Goal: Communication & Community: Answer question/provide support

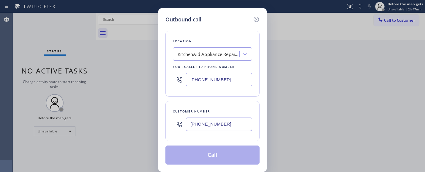
type input "[PHONE_NUMBER]"
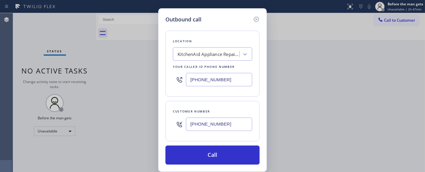
drag, startPoint x: 237, startPoint y: 80, endPoint x: 165, endPoint y: 79, distance: 71.9
click at [138, 79] on div "Outbound call Location KitchenAid Appliance Repair Pros - Your caller id phone …" at bounding box center [212, 86] width 425 height 172
paste input "929) 203-9072"
type input "[PHONE_NUMBER]"
drag, startPoint x: 237, startPoint y: 118, endPoint x: 151, endPoint y: 127, distance: 86.9
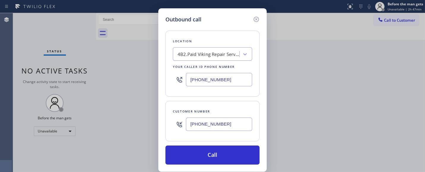
click at [148, 127] on div "Outbound call Location 4B2.Paid Viking Repair Service Your caller id phone numb…" at bounding box center [212, 86] width 425 height 172
paste input "17) 251-7277"
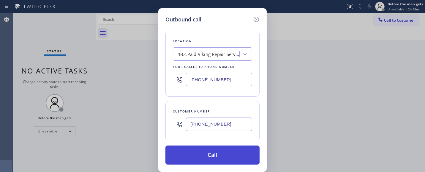
type input "[PHONE_NUMBER]"
click at [233, 154] on button "Call" at bounding box center [212, 154] width 94 height 19
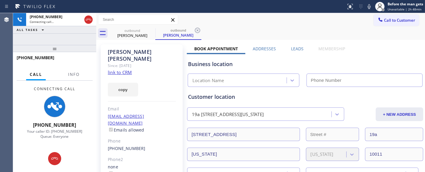
type input "[PHONE_NUMBER]"
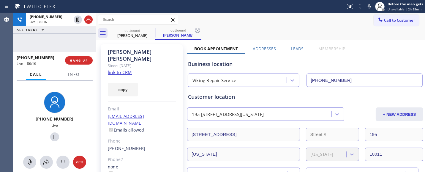
drag, startPoint x: 65, startPoint y: 46, endPoint x: 318, endPoint y: 28, distance: 253.5
click at [64, 40] on div "[PHONE_NUMBER] Live | 06:16 ALL TASKS ALL TASKS ACTIVE TASKS TASKS IN WRAP UP […" at bounding box center [54, 92] width 83 height 159
click at [270, 20] on div "Call to Customer Outbound call Location Viking Repair Service Your caller id ph…" at bounding box center [260, 20] width 329 height 10
click at [84, 63] on button "HANG UP" at bounding box center [79, 60] width 28 height 8
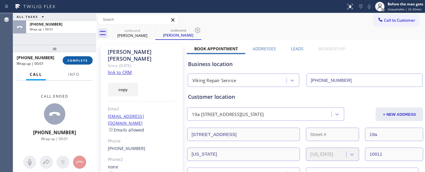
click at [84, 63] on button "COMPLETE" at bounding box center [78, 60] width 30 height 8
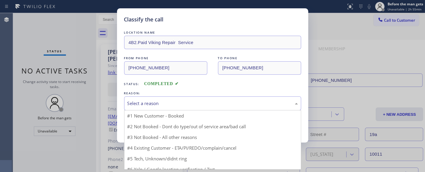
click at [152, 101] on font "Select a reason" at bounding box center [142, 103] width 31 height 6
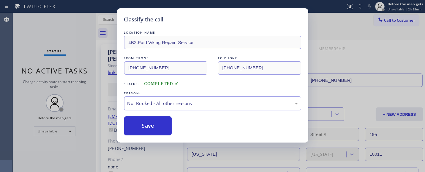
click at [150, 127] on font "Save" at bounding box center [148, 125] width 12 height 7
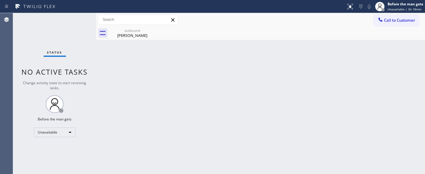
click at [401, 18] on span "Call to Customer" at bounding box center [399, 20] width 31 height 5
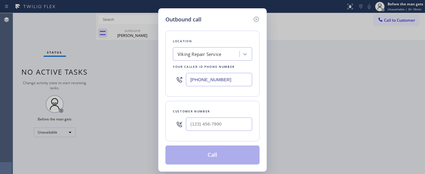
drag, startPoint x: 224, startPoint y: 81, endPoint x: 198, endPoint y: 97, distance: 30.1
click at [126, 81] on div "Outbound call Location Viking Repair Service Your caller id phone number [PHONE…" at bounding box center [212, 87] width 425 height 174
paste input "855) 731-495"
type input "[PHONE_NUMBER]"
click at [209, 127] on input "(___) ___-____" at bounding box center [219, 123] width 66 height 13
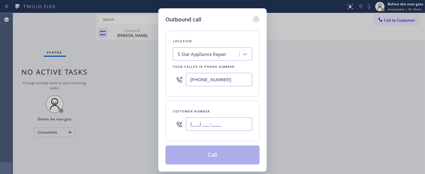
paste input "803) 212-8402"
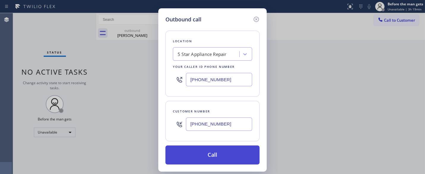
type input "[PHONE_NUMBER]"
click at [210, 153] on font "Call" at bounding box center [213, 154] width 10 height 7
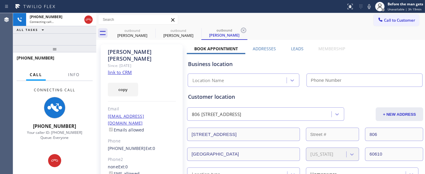
drag, startPoint x: 48, startPoint y: 50, endPoint x: 109, endPoint y: 41, distance: 61.6
click at [50, 37] on div "[PHONE_NUMBER] Connecting call… ALL TASKS ALL TASKS ACTIVE TASKS TASKS IN WRAP …" at bounding box center [54, 93] width 83 height 161
type input "[PHONE_NUMBER]"
click at [152, 29] on icon at bounding box center [151, 30] width 7 height 7
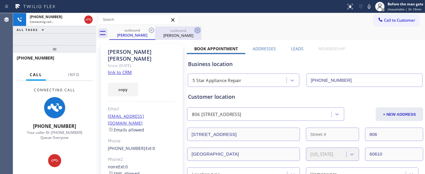
click at [152, 29] on icon at bounding box center [151, 30] width 7 height 7
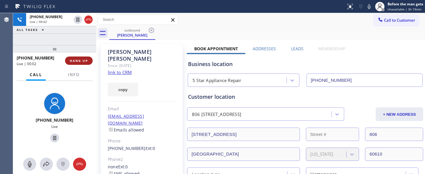
click at [85, 60] on font "HANG UP" at bounding box center [79, 61] width 18 height 4
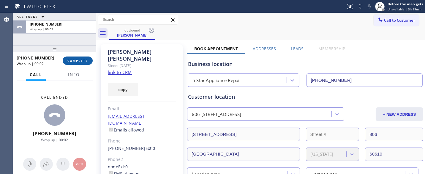
click at [85, 60] on font "COMPLETE" at bounding box center [77, 61] width 21 height 4
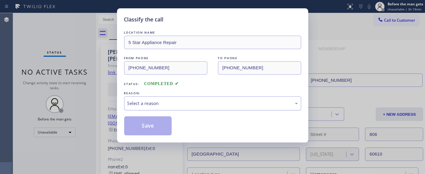
click at [146, 103] on font "Select a reason" at bounding box center [142, 103] width 31 height 6
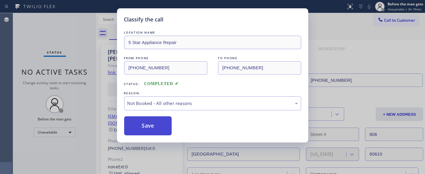
click at [146, 127] on font "Save" at bounding box center [148, 125] width 12 height 7
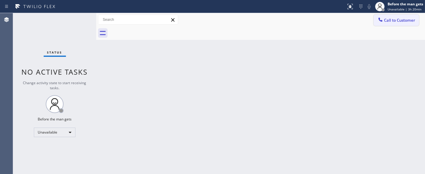
click at [390, 20] on span "Call to Customer" at bounding box center [399, 20] width 31 height 5
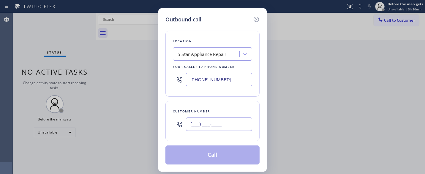
click at [195, 121] on input "(___) ___-____" at bounding box center [219, 123] width 66 height 13
paste input "803) 212-8402"
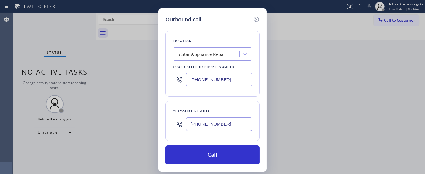
type input "[PHONE_NUMBER]"
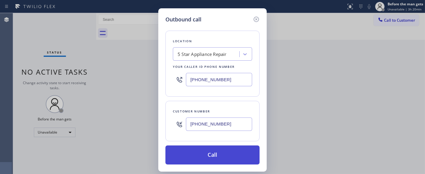
click at [218, 146] on button "Call" at bounding box center [212, 154] width 94 height 19
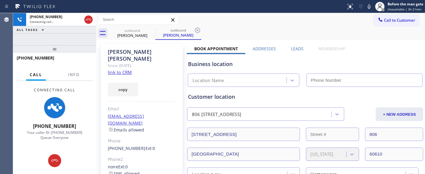
type input "[PHONE_NUMBER]"
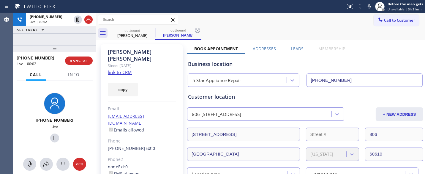
click at [79, 65] on div "[PHONE_NUMBER] Live | 00:02 HANG UP" at bounding box center [55, 60] width 76 height 15
click at [72, 56] on div "[PHONE_NUMBER] Live | 00:03 HANG UP" at bounding box center [55, 60] width 76 height 15
click at [76, 58] on button "HANG UP" at bounding box center [79, 60] width 28 height 8
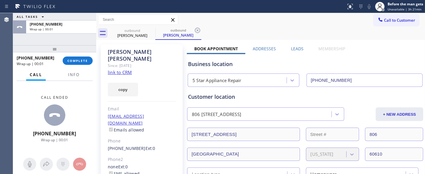
click at [81, 56] on div "[PHONE_NUMBER] Wrap up | 00:01 COMPLETE" at bounding box center [55, 60] width 76 height 15
click at [78, 57] on button "COMPLETE" at bounding box center [78, 60] width 30 height 8
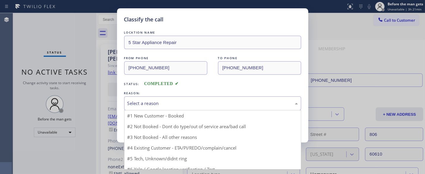
click at [164, 106] on div "Select a reason" at bounding box center [212, 103] width 171 height 7
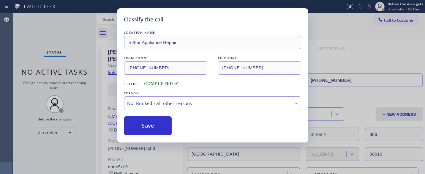
click at [144, 125] on font "Save" at bounding box center [148, 125] width 12 height 7
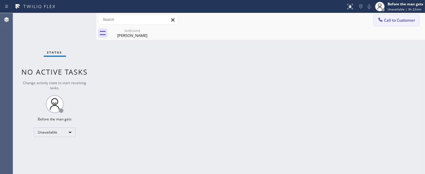
drag, startPoint x: 392, startPoint y: 20, endPoint x: 234, endPoint y: 76, distance: 168.3
click at [390, 20] on span "Call to Customer" at bounding box center [399, 20] width 31 height 5
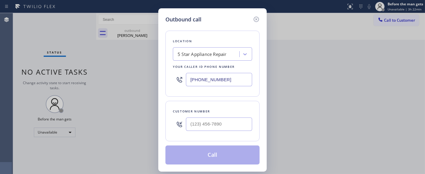
click at [221, 84] on input "[PHONE_NUMBER]" at bounding box center [219, 79] width 66 height 13
paste input "text"
click at [227, 87] on div "[PHONE_NUMBER]" at bounding box center [212, 79] width 79 height 19
type input "[PHONE_NUMBER]"
click at [177, 86] on div "[PHONE_NUMBER]" at bounding box center [212, 79] width 79 height 19
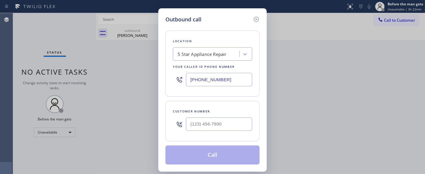
click at [228, 80] on input "[PHONE_NUMBER]" at bounding box center [219, 79] width 66 height 13
drag, startPoint x: 224, startPoint y: 77, endPoint x: 178, endPoint y: 71, distance: 46.4
click at [160, 80] on div "Outbound call Location 5 Star Appliance Repair Your caller id phone number [PHO…" at bounding box center [212, 89] width 108 height 163
paste input "text"
type input "[PHONE_NUMBER]"
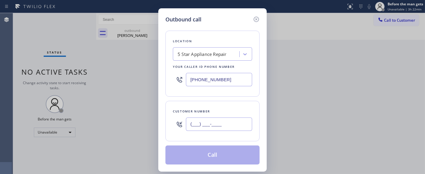
drag, startPoint x: 206, startPoint y: 127, endPoint x: 175, endPoint y: 133, distance: 30.9
click at [153, 127] on div "Outbound call Location 5 Star Appliance Repair Your caller id phone number [PHO…" at bounding box center [212, 87] width 425 height 174
paste input "949) 291-3707"
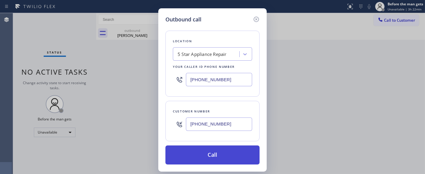
type input "[PHONE_NUMBER]"
click at [221, 158] on button "Call" at bounding box center [212, 154] width 94 height 19
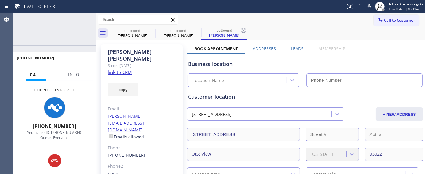
type input "[PHONE_NUMBER]"
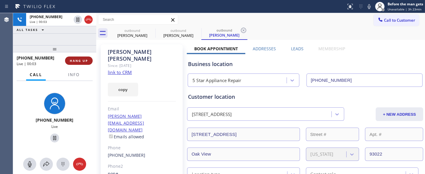
click at [80, 59] on font "HANG UP" at bounding box center [79, 61] width 18 height 4
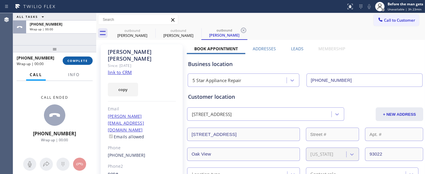
click at [80, 59] on span "COMPLETE" at bounding box center [77, 61] width 21 height 4
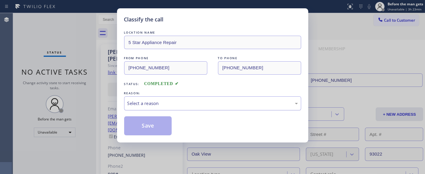
click at [168, 97] on div "Select a reason" at bounding box center [212, 103] width 177 height 14
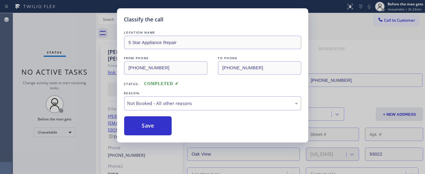
click at [148, 123] on font "Save" at bounding box center [148, 125] width 12 height 7
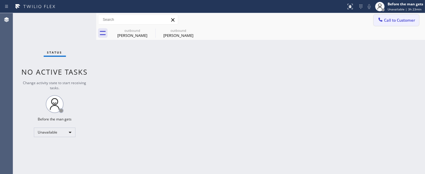
click at [407, 25] on button "Call to Customer" at bounding box center [396, 20] width 45 height 11
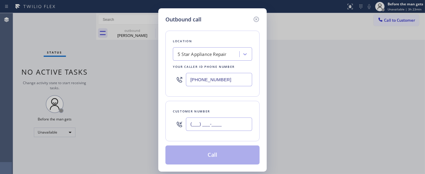
click at [216, 118] on input "(___) ___-____" at bounding box center [219, 123] width 66 height 13
paste input "949) 291-3707"
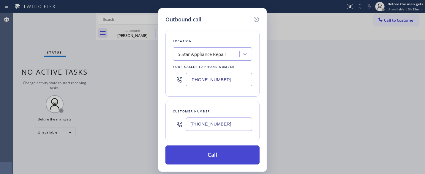
type input "[PHONE_NUMBER]"
click at [233, 155] on button "Call" at bounding box center [212, 154] width 94 height 19
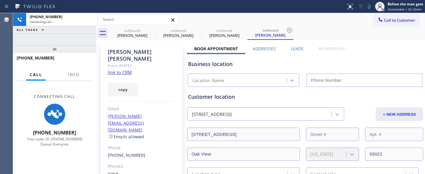
type input "[PHONE_NUMBER]"
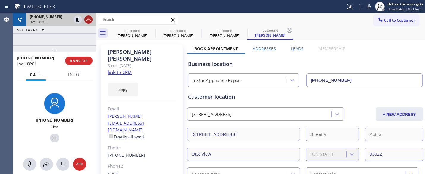
click at [89, 19] on icon at bounding box center [88, 19] width 7 height 7
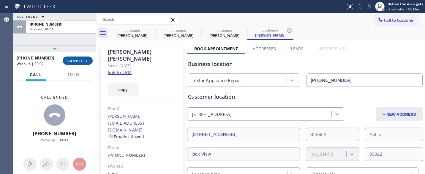
click at [84, 63] on font "COMPLETE" at bounding box center [77, 61] width 21 height 4
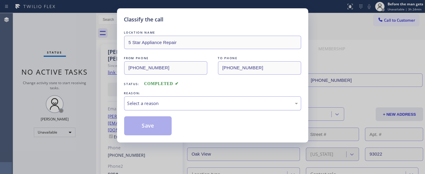
click at [152, 108] on div "Select a reason" at bounding box center [212, 103] width 177 height 14
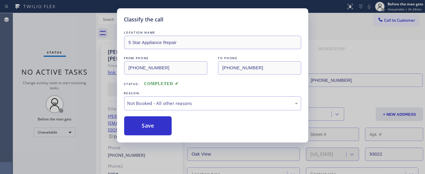
click at [146, 124] on font "Save" at bounding box center [148, 125] width 12 height 7
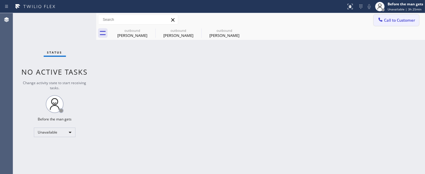
click at [406, 15] on button "Call to Customer" at bounding box center [396, 20] width 45 height 11
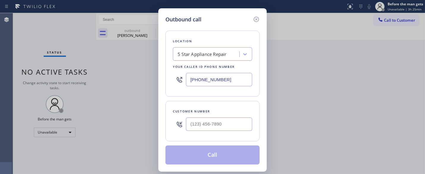
drag, startPoint x: 133, startPoint y: 82, endPoint x: 120, endPoint y: 72, distance: 16.2
click at [117, 77] on div "Outbound call Location 5 Star Appliance Repair Your caller id phone number [PHO…" at bounding box center [212, 87] width 425 height 174
paste input "424) 581-0589"
type input "[PHONE_NUMBER]"
drag, startPoint x: 138, startPoint y: 125, endPoint x: 189, endPoint y: 132, distance: 51.8
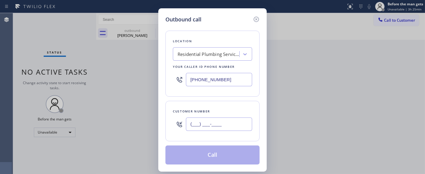
click at [136, 125] on div "Outbound call Location Residential Plumbing Services [PERSON_NAME][GEOGRAPHIC_D…" at bounding box center [212, 87] width 425 height 174
paste input "646) 373-7091"
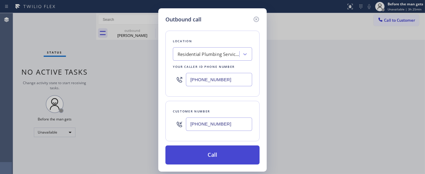
type input "[PHONE_NUMBER]"
click at [234, 156] on button "Call" at bounding box center [212, 154] width 94 height 19
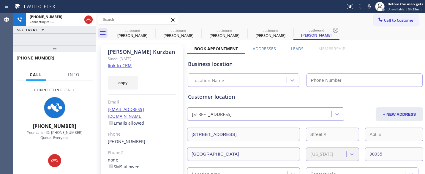
type input "[PHONE_NUMBER]"
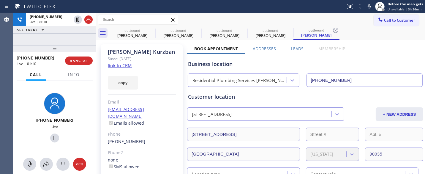
drag, startPoint x: 67, startPoint y: 44, endPoint x: 127, endPoint y: 1, distance: 73.4
click at [67, 43] on div "[PHONE_NUMBER] Live | 01:10 ALL TASKS ALL TASKS ACTIVE TASKS TASKS IN WRAP UP […" at bounding box center [54, 93] width 83 height 161
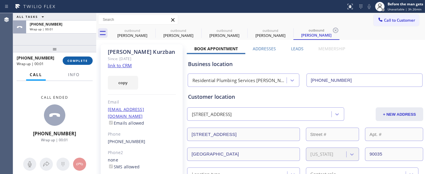
click at [81, 62] on span "COMPLETE" at bounding box center [77, 61] width 21 height 4
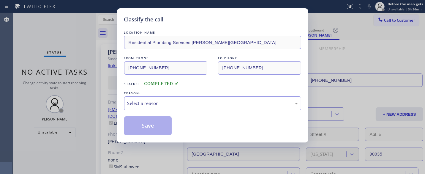
click at [80, 62] on div "Classify the call LOCATION NAME Residential Plumbing Services [PERSON_NAME][GEO…" at bounding box center [212, 87] width 425 height 174
click at [167, 109] on div "Select a reason" at bounding box center [212, 103] width 177 height 14
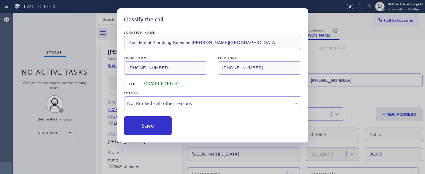
click at [144, 125] on font "Save" at bounding box center [148, 125] width 12 height 7
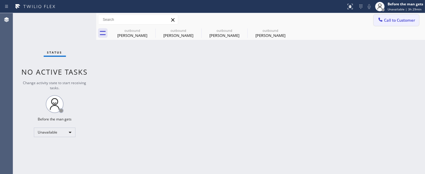
click at [395, 22] on span "Call to Customer" at bounding box center [399, 20] width 31 height 5
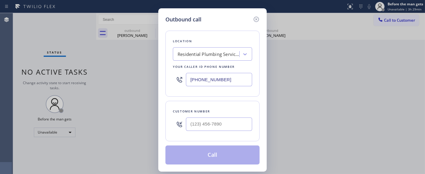
drag, startPoint x: 238, startPoint y: 81, endPoint x: 190, endPoint y: 76, distance: 48.7
click at [193, 78] on div "Outbound call Location Residential Plumbing Services [PERSON_NAME][GEOGRAPHIC_D…" at bounding box center [212, 87] width 425 height 174
drag, startPoint x: 157, startPoint y: 92, endPoint x: 153, endPoint y: 92, distance: 3.6
click at [153, 92] on div "Outbound call Location Search location Your caller id phone number (___) ___-__…" at bounding box center [212, 87] width 425 height 174
paste input "855) 393-3634"
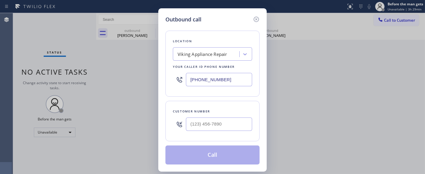
type input "[PHONE_NUMBER]"
click at [214, 120] on input "(___) ___-____" at bounding box center [219, 123] width 66 height 13
paste input "214) 924-7987"
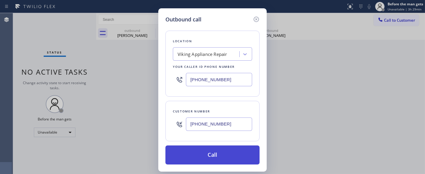
type input "[PHONE_NUMBER]"
click at [219, 149] on button "Call" at bounding box center [212, 154] width 94 height 19
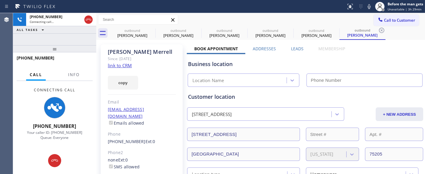
click at [66, 47] on div at bounding box center [54, 48] width 83 height 7
type input "[PHONE_NUMBER]"
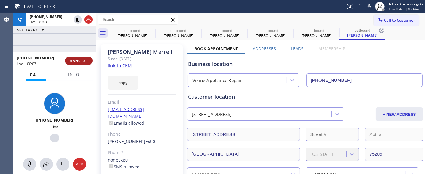
click at [88, 61] on font "HANG UP" at bounding box center [79, 61] width 18 height 4
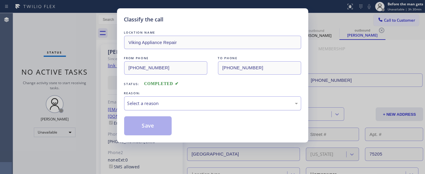
click at [176, 107] on div "Select a reason" at bounding box center [212, 103] width 177 height 14
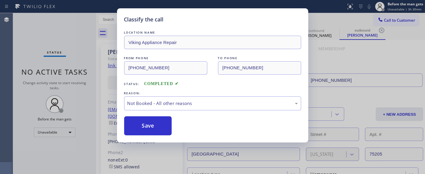
click at [151, 123] on font "Save" at bounding box center [148, 125] width 12 height 7
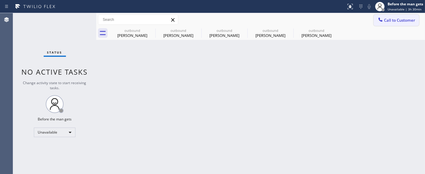
click at [381, 22] on icon at bounding box center [381, 20] width 6 height 6
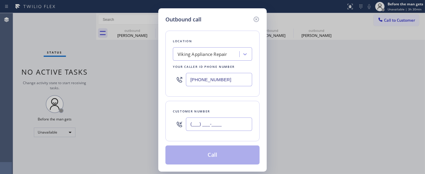
click at [206, 130] on input "(___) ___-____" at bounding box center [219, 123] width 66 height 13
paste input "214) 924-7987"
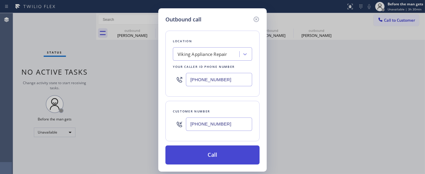
type input "[PHONE_NUMBER]"
click at [213, 152] on font "Call" at bounding box center [213, 154] width 10 height 7
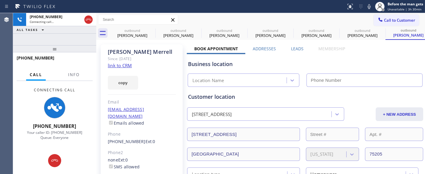
type input "[PHONE_NUMBER]"
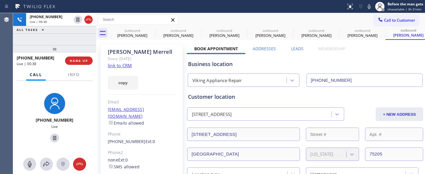
drag, startPoint x: 84, startPoint y: 49, endPoint x: 85, endPoint y: 27, distance: 21.4
click at [73, 31] on div "[PHONE_NUMBER] Live | 00:38 ALL TASKS ALL TASKS ACTIVE TASKS TASKS IN WRAP UP […" at bounding box center [54, 93] width 83 height 161
click at [54, 45] on div at bounding box center [54, 48] width 83 height 7
drag, startPoint x: 141, startPoint y: 52, endPoint x: 113, endPoint y: 51, distance: 27.6
click at [113, 51] on div "[PERSON_NAME]" at bounding box center [142, 51] width 68 height 7
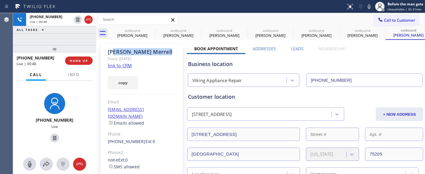
click at [152, 48] on div "[PERSON_NAME] Since: [DATE] link to CRM copy Email [EMAIL_ADDRESS][DOMAIN_NAME]…" at bounding box center [142, 132] width 82 height 177
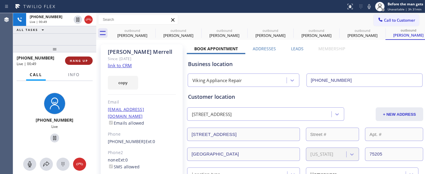
click at [76, 60] on font "HANG UP" at bounding box center [79, 61] width 18 height 4
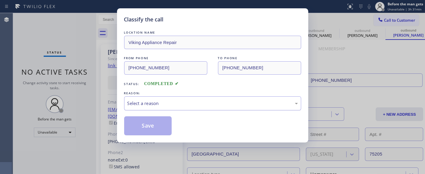
click at [182, 108] on div "Select a reason" at bounding box center [212, 103] width 177 height 14
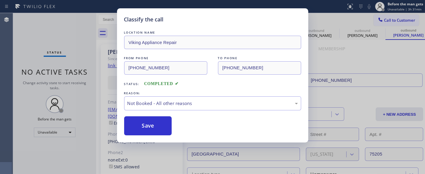
click at [149, 127] on font "Save" at bounding box center [148, 125] width 12 height 7
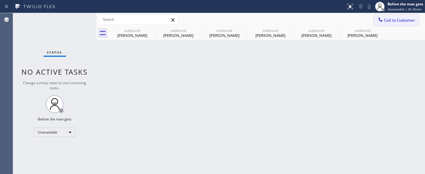
click at [395, 19] on span "Call to Customer" at bounding box center [399, 20] width 31 height 5
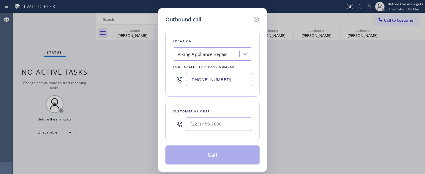
drag, startPoint x: 230, startPoint y: 85, endPoint x: 181, endPoint y: 66, distance: 52.6
click at [156, 80] on div "Outbound call Location Viking Appliance Repair Your caller id phone number [PHO…" at bounding box center [212, 87] width 425 height 174
paste input "650) 243-0322"
type input "[PHONE_NUMBER]"
drag, startPoint x: 165, startPoint y: 121, endPoint x: 190, endPoint y: 138, distance: 30.1
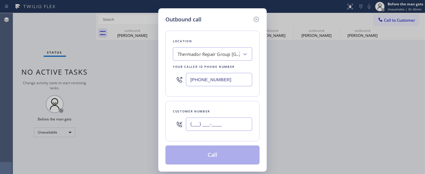
click at [165, 121] on div "Outbound call Location Thermador Repair Group [GEOGRAPHIC_DATA] Your caller id …" at bounding box center [212, 89] width 108 height 163
paste input "415) 318-6190"
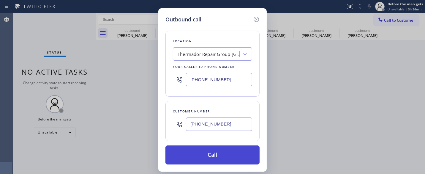
type input "[PHONE_NUMBER]"
click at [218, 153] on button "Call" at bounding box center [212, 154] width 94 height 19
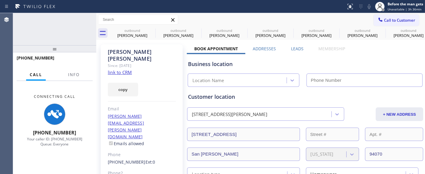
type input "[PHONE_NUMBER]"
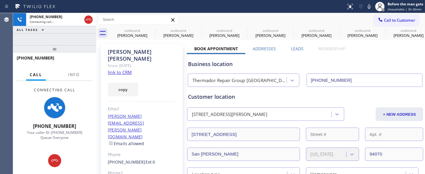
drag, startPoint x: 86, startPoint y: 47, endPoint x: 117, endPoint y: 5, distance: 52.6
click at [85, 45] on div at bounding box center [54, 48] width 83 height 7
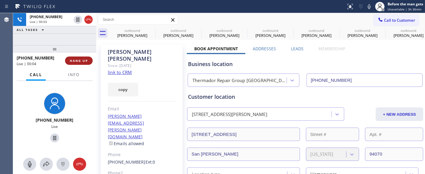
click at [83, 60] on font "HANG UP" at bounding box center [79, 61] width 18 height 4
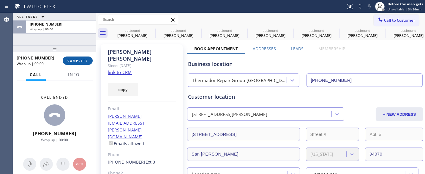
click at [83, 60] on span "COMPLETE" at bounding box center [77, 61] width 21 height 4
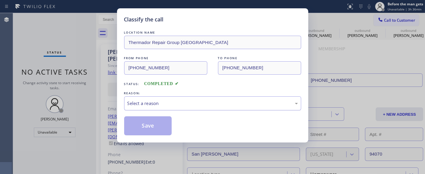
click at [142, 101] on div "Select a reason" at bounding box center [212, 103] width 171 height 7
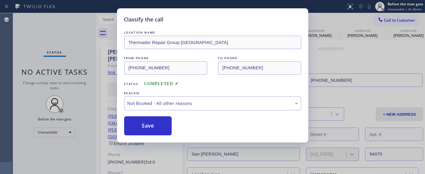
click at [138, 124] on button "Save" at bounding box center [148, 125] width 48 height 19
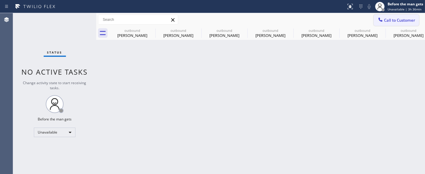
click at [391, 19] on span "Call to Customer" at bounding box center [399, 20] width 31 height 5
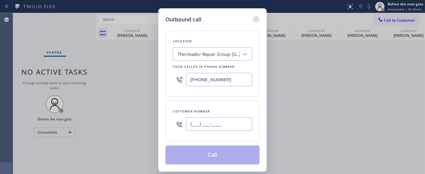
click at [210, 125] on input "(___) ___-____" at bounding box center [219, 123] width 66 height 13
paste input "415) 318-6190"
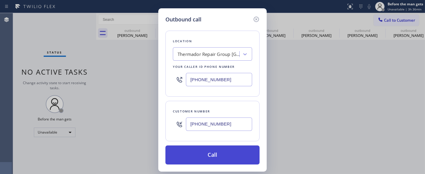
type input "[PHONE_NUMBER]"
click at [226, 150] on button "Call" at bounding box center [212, 154] width 94 height 19
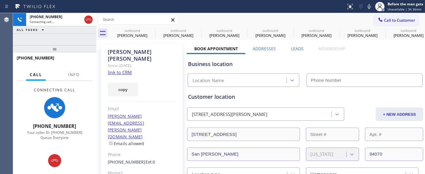
type input "[PHONE_NUMBER]"
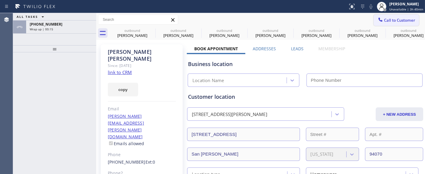
click at [381, 15] on button "Call to Customer" at bounding box center [396, 20] width 45 height 11
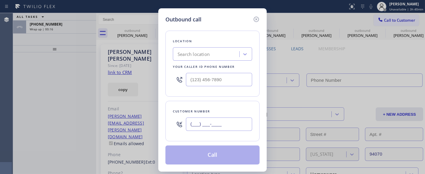
click at [212, 120] on input "(___) ___-____" at bounding box center [219, 123] width 66 height 13
paste input "415) 318-6190"
type input "[PHONE_NUMBER]"
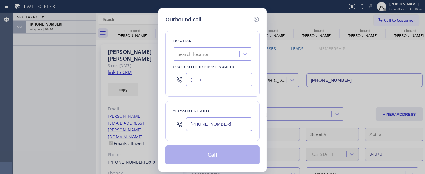
paste input "650) 243-0322"
drag, startPoint x: 229, startPoint y: 81, endPoint x: 167, endPoint y: 83, distance: 62.5
click at [135, 76] on div "Outbound call Location Search location Your caller id phone number (___) ___-__…" at bounding box center [212, 87] width 425 height 174
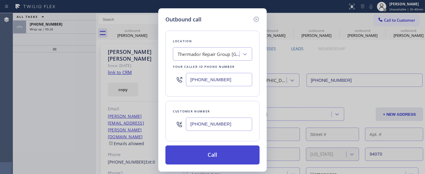
type input "[PHONE_NUMBER]"
click at [225, 162] on button "Call" at bounding box center [212, 154] width 94 height 19
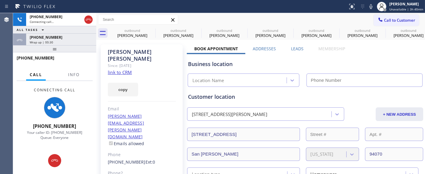
drag, startPoint x: 82, startPoint y: 34, endPoint x: 88, endPoint y: 33, distance: 5.7
click at [82, 34] on div "+14153186190 Wrap up | 00:30" at bounding box center [60, 40] width 68 height 13
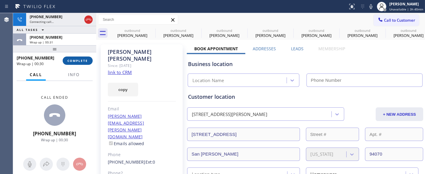
click at [78, 62] on span "COMPLETE" at bounding box center [77, 61] width 21 height 4
type input "[PHONE_NUMBER]"
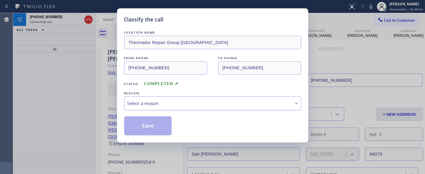
drag, startPoint x: 185, startPoint y: 98, endPoint x: 180, endPoint y: 97, distance: 5.2
click at [185, 98] on div "Select a reason" at bounding box center [212, 103] width 177 height 14
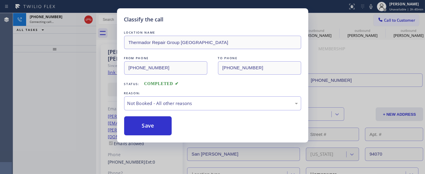
click at [162, 126] on button "Save" at bounding box center [148, 125] width 48 height 19
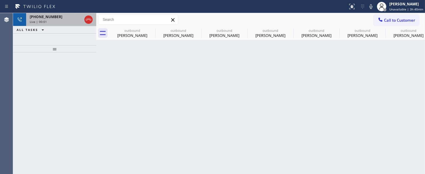
click at [67, 18] on div "[PHONE_NUMBER]" at bounding box center [56, 16] width 52 height 5
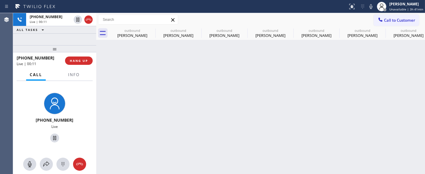
drag, startPoint x: 51, startPoint y: 46, endPoint x: 49, endPoint y: 33, distance: 13.9
click at [50, 42] on div "+14153186190 Live | 00:11 ALL TASKS ALL TASKS ACTIVE TASKS TASKS IN WRAP UP +14…" at bounding box center [54, 93] width 83 height 161
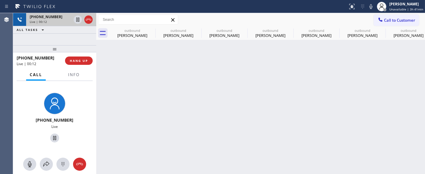
click at [51, 18] on span "[PHONE_NUMBER]" at bounding box center [46, 16] width 33 height 5
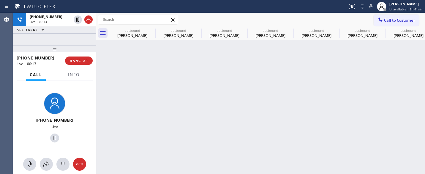
click at [75, 49] on div at bounding box center [54, 48] width 83 height 7
drag, startPoint x: 79, startPoint y: 45, endPoint x: 75, endPoint y: 26, distance: 19.4
click at [75, 26] on div "+14153186190 Live | 01:52 ALL TASKS ALL TASKS ACTIVE TASKS TASKS IN WRAP UP +14…" at bounding box center [54, 93] width 83 height 161
click at [76, 59] on span "HANG UP" at bounding box center [79, 61] width 18 height 4
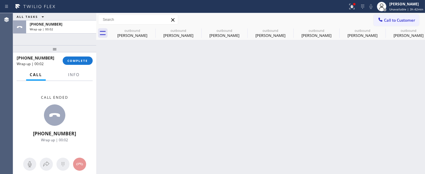
click at [50, 48] on div at bounding box center [54, 48] width 83 height 7
click at [73, 62] on span "COMPLETE" at bounding box center [77, 61] width 21 height 4
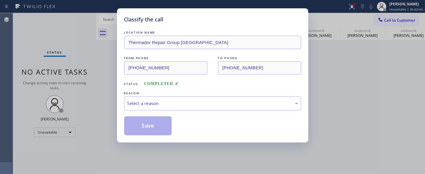
click at [187, 91] on div "REASON:" at bounding box center [212, 93] width 177 height 6
click at [160, 102] on div "Select a reason" at bounding box center [212, 103] width 171 height 7
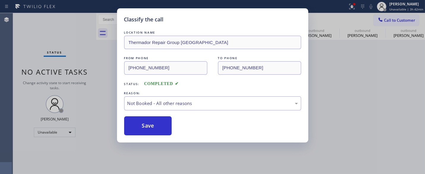
click at [155, 124] on button "Save" at bounding box center [148, 125] width 48 height 19
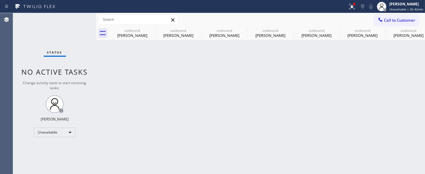
drag, startPoint x: 237, startPoint y: 21, endPoint x: 352, endPoint y: 16, distance: 114.8
click at [237, 21] on div "Call to Customer Outbound call Location Thermador Repair Group Menlo Park Your …" at bounding box center [260, 20] width 329 height 10
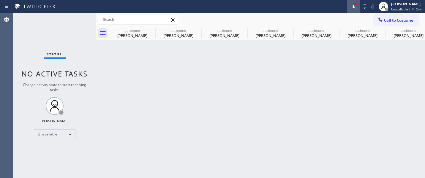
click at [355, 1] on button at bounding box center [353, 6] width 13 height 13
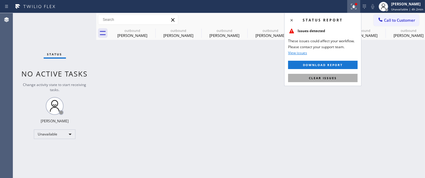
click at [325, 78] on span "Clear issues" at bounding box center [323, 78] width 28 height 4
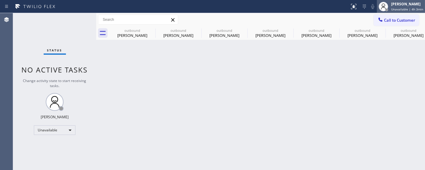
drag, startPoint x: 423, startPoint y: 77, endPoint x: 405, endPoint y: 10, distance: 68.6
click at [423, 77] on div "Back to Dashboard Change Sender ID Customers Technicians Select a contact Outbo…" at bounding box center [260, 91] width 329 height 157
click at [403, 8] on span "Unavailable | 4h 9min" at bounding box center [407, 9] width 32 height 4
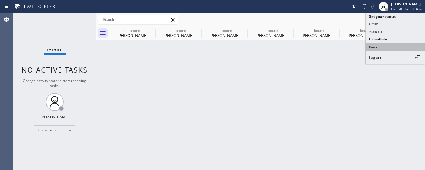
click at [377, 44] on button "Break" at bounding box center [395, 47] width 59 height 8
